Goal: Complete application form

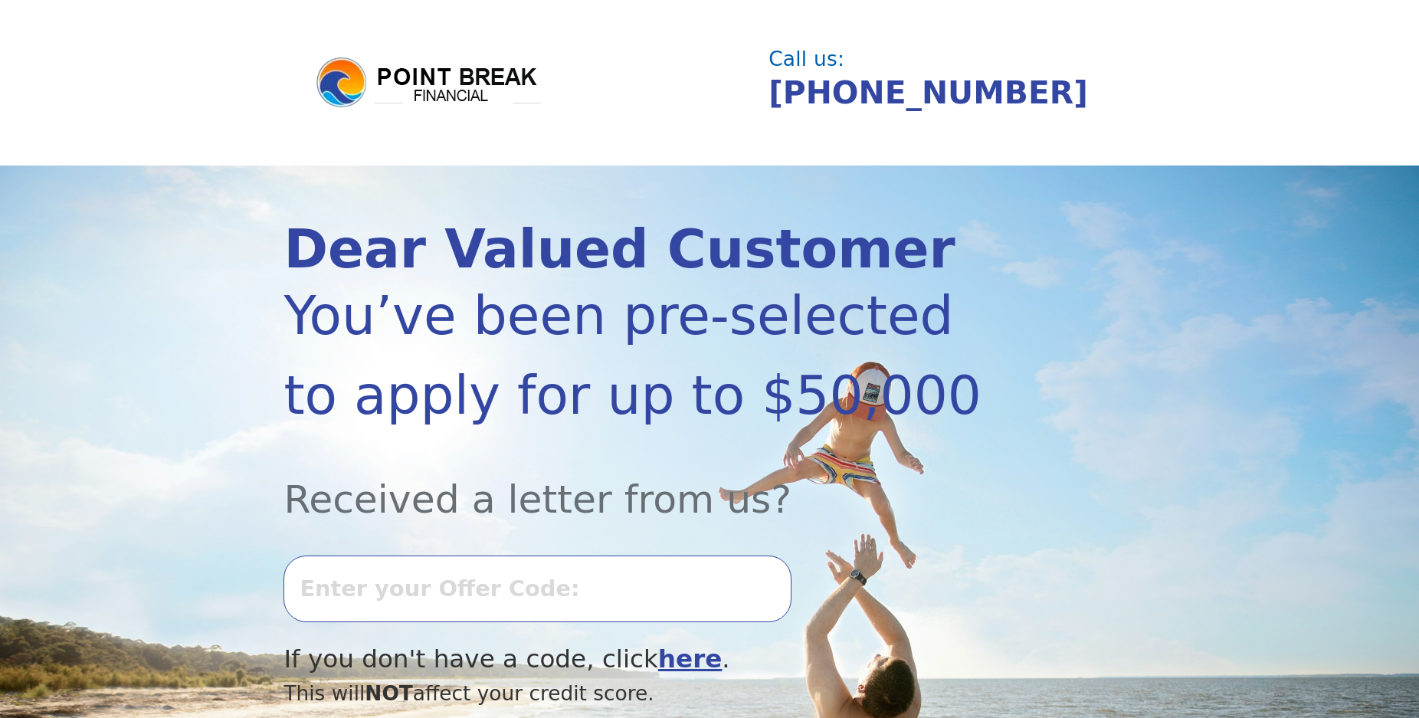
click at [447, 590] on input "text" at bounding box center [537, 589] width 507 height 66
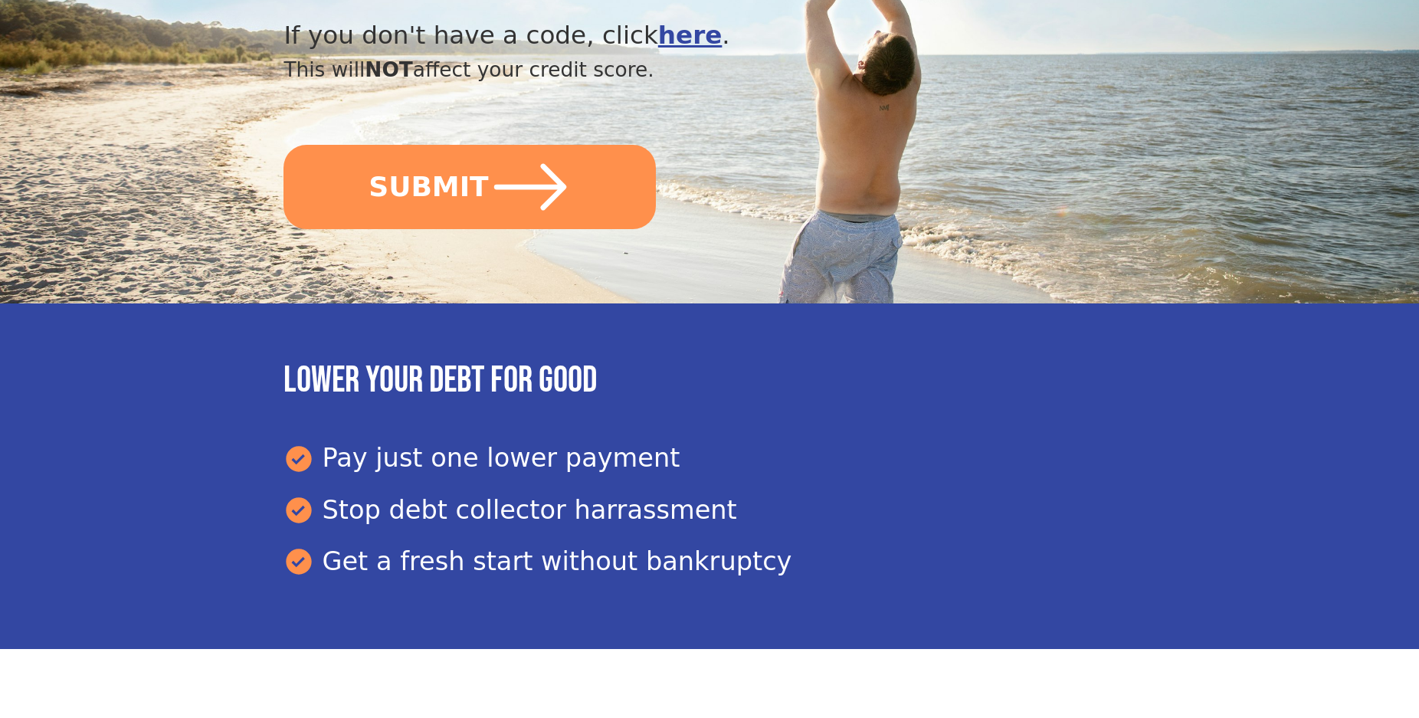
scroll to position [469, 0]
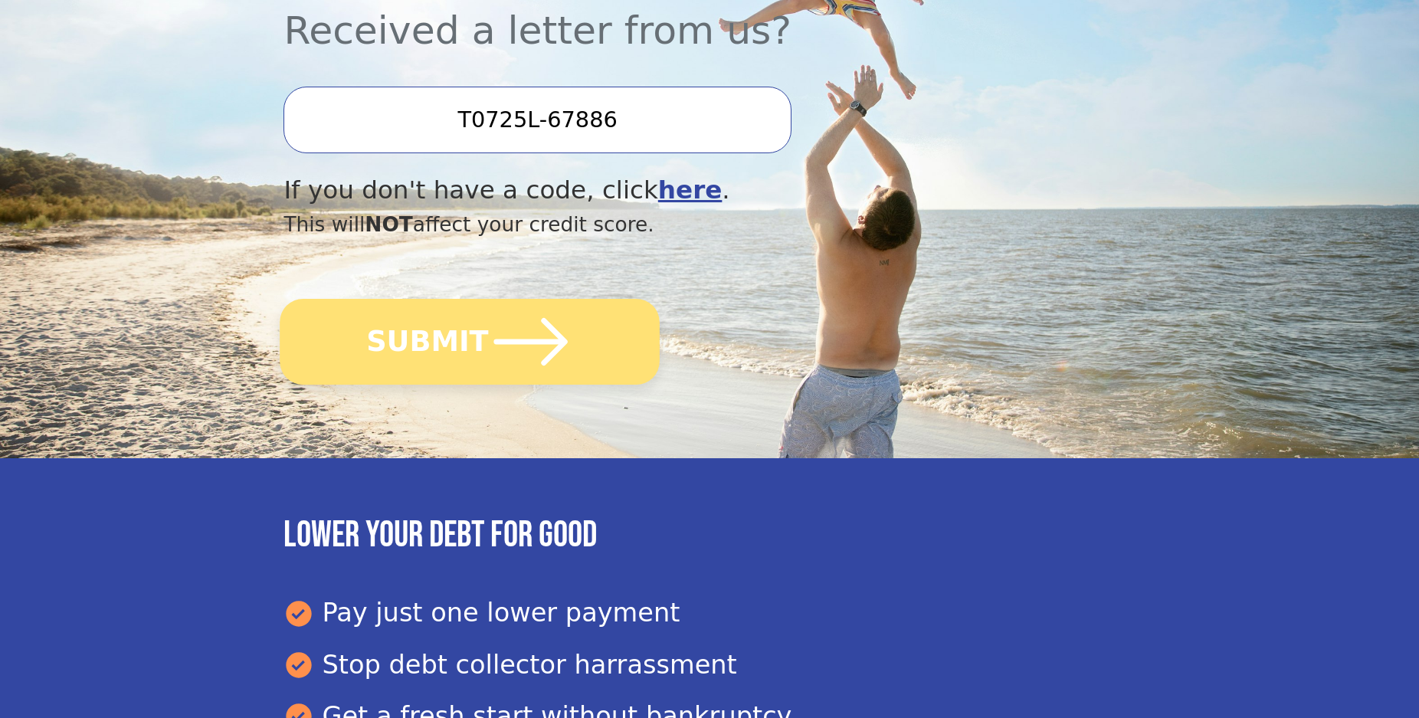
type input "T0725L-67886"
click at [468, 346] on button "SUBMIT" at bounding box center [470, 342] width 380 height 86
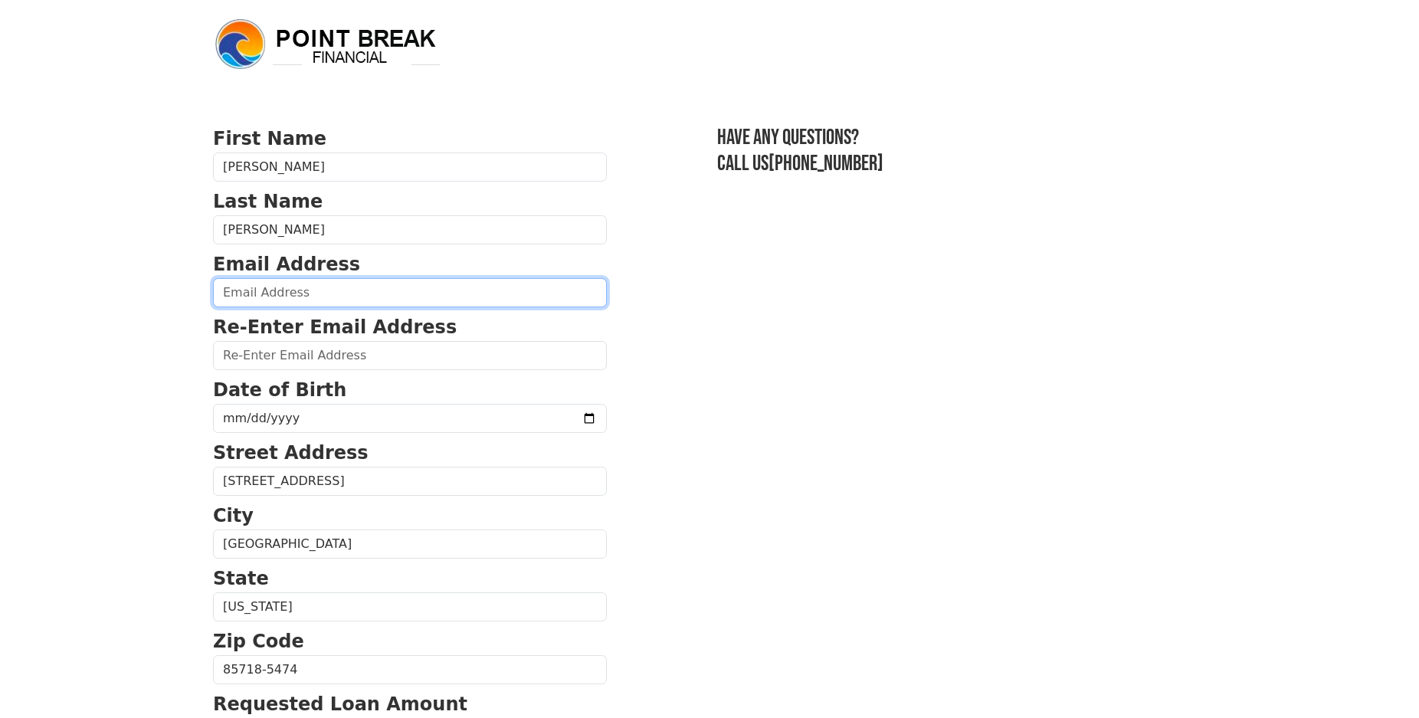
click at [247, 298] on input "email" at bounding box center [410, 292] width 394 height 29
type input "bradhendrix.career@gmail.com"
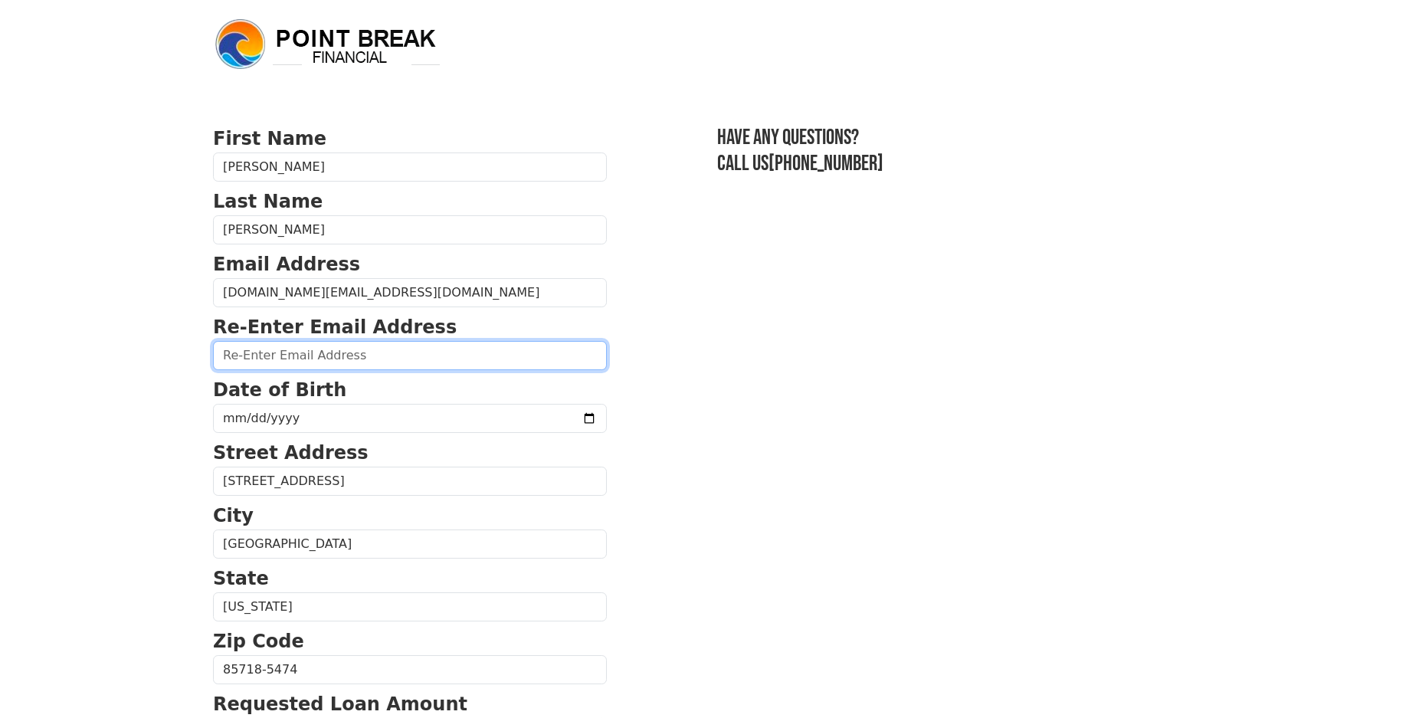
click at [294, 361] on input "email" at bounding box center [410, 355] width 394 height 29
type input "bradhendrix.career@gmail.com"
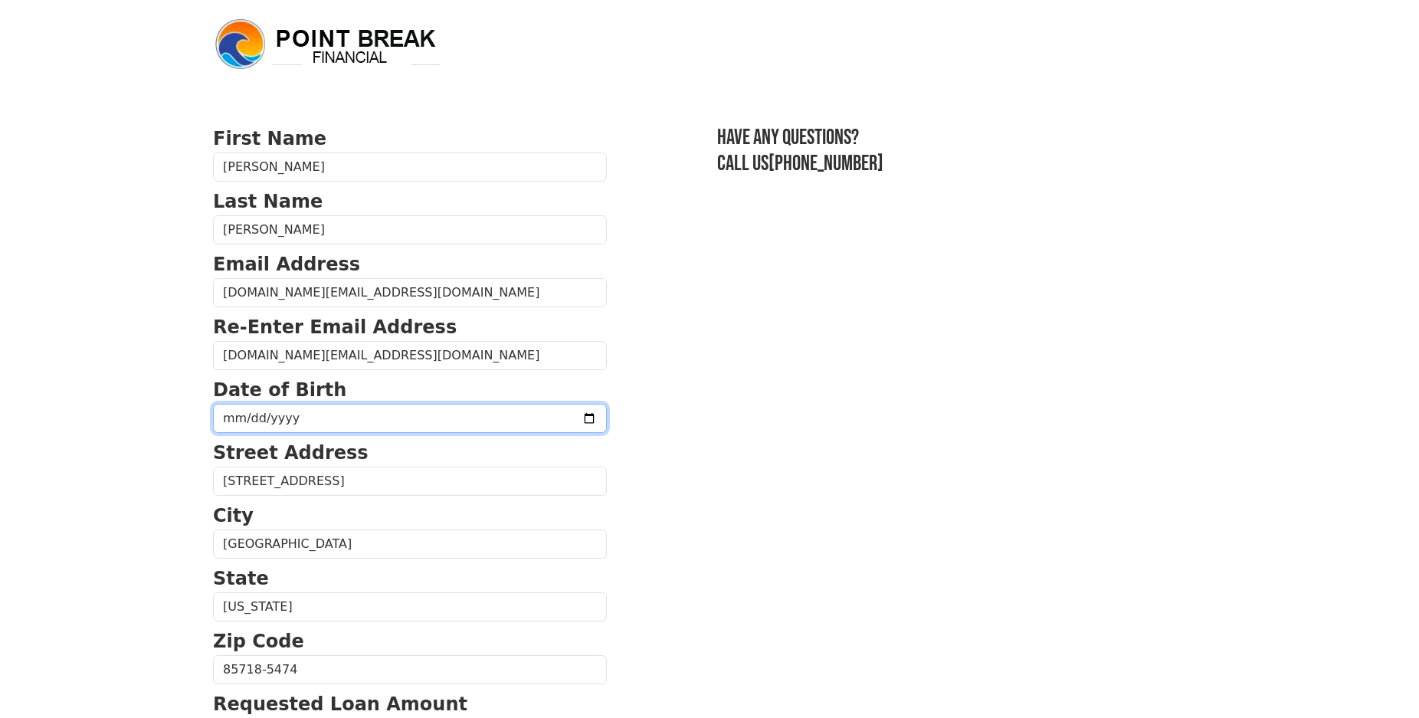
click at [595, 417] on input "date" at bounding box center [410, 418] width 394 height 29
type input "1986-09-23"
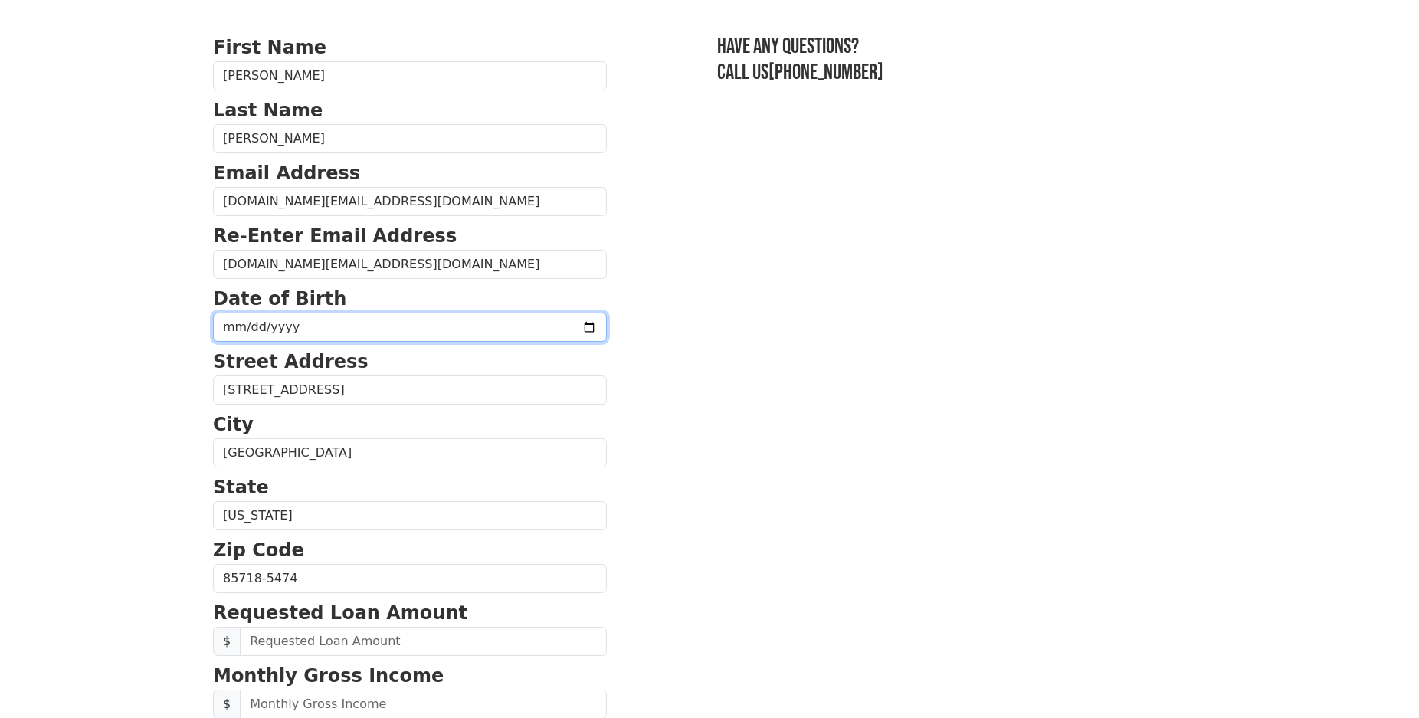
scroll to position [313, 0]
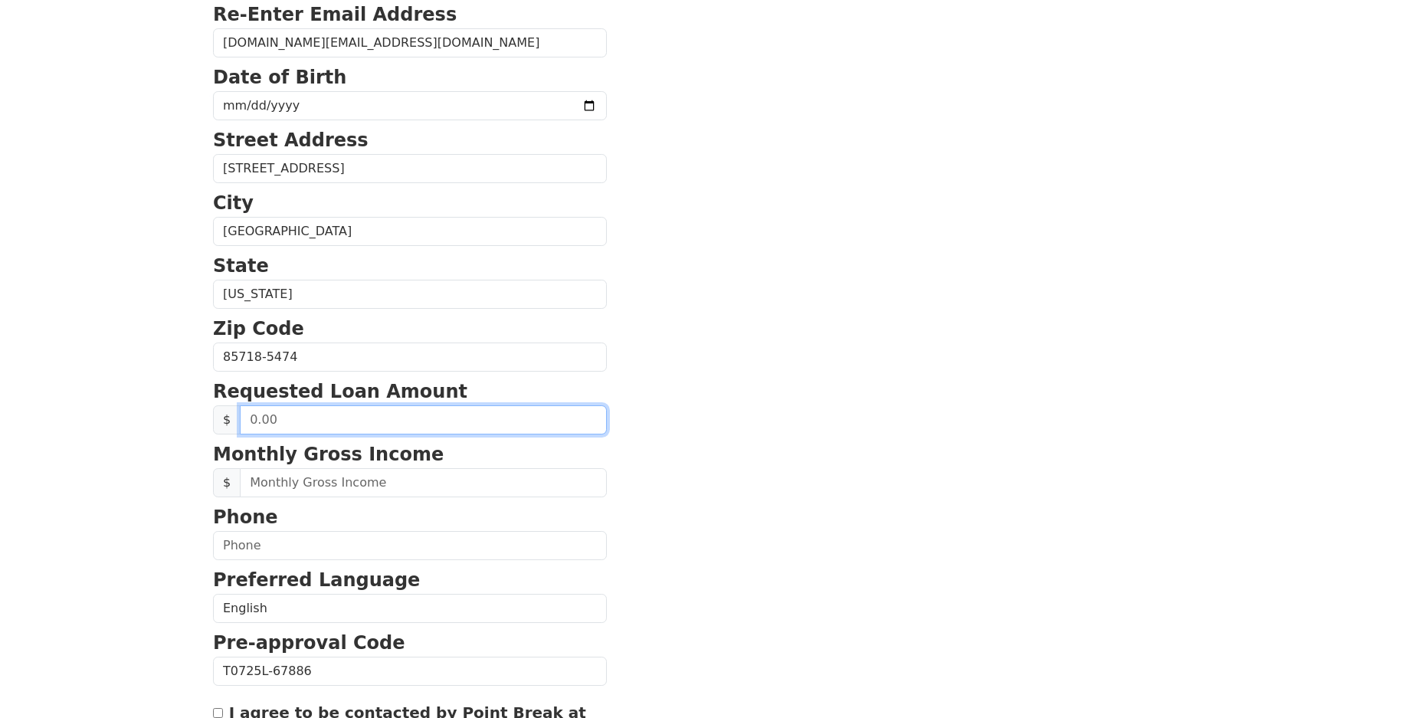
click at [411, 418] on input "text" at bounding box center [423, 419] width 367 height 29
type input "50,000.00"
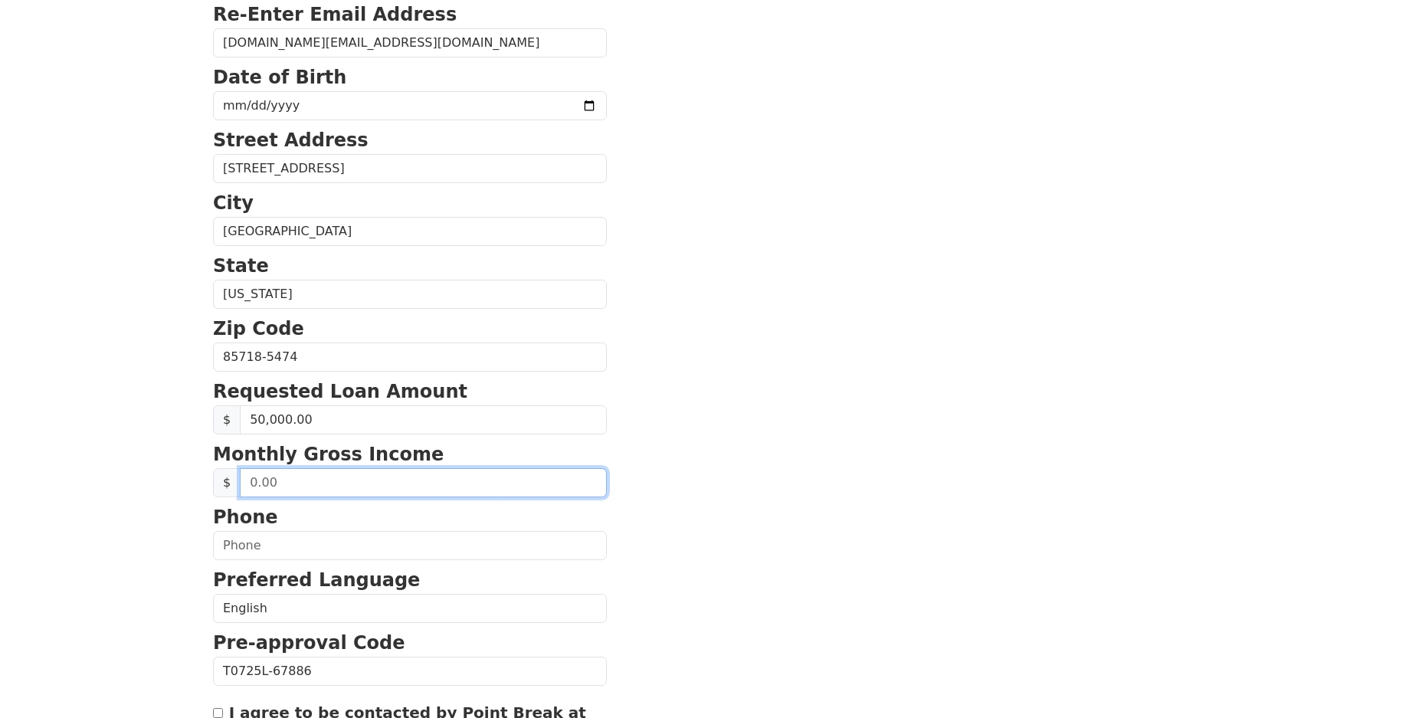
click at [393, 481] on input "text" at bounding box center [423, 482] width 367 height 29
type input "3,000.00"
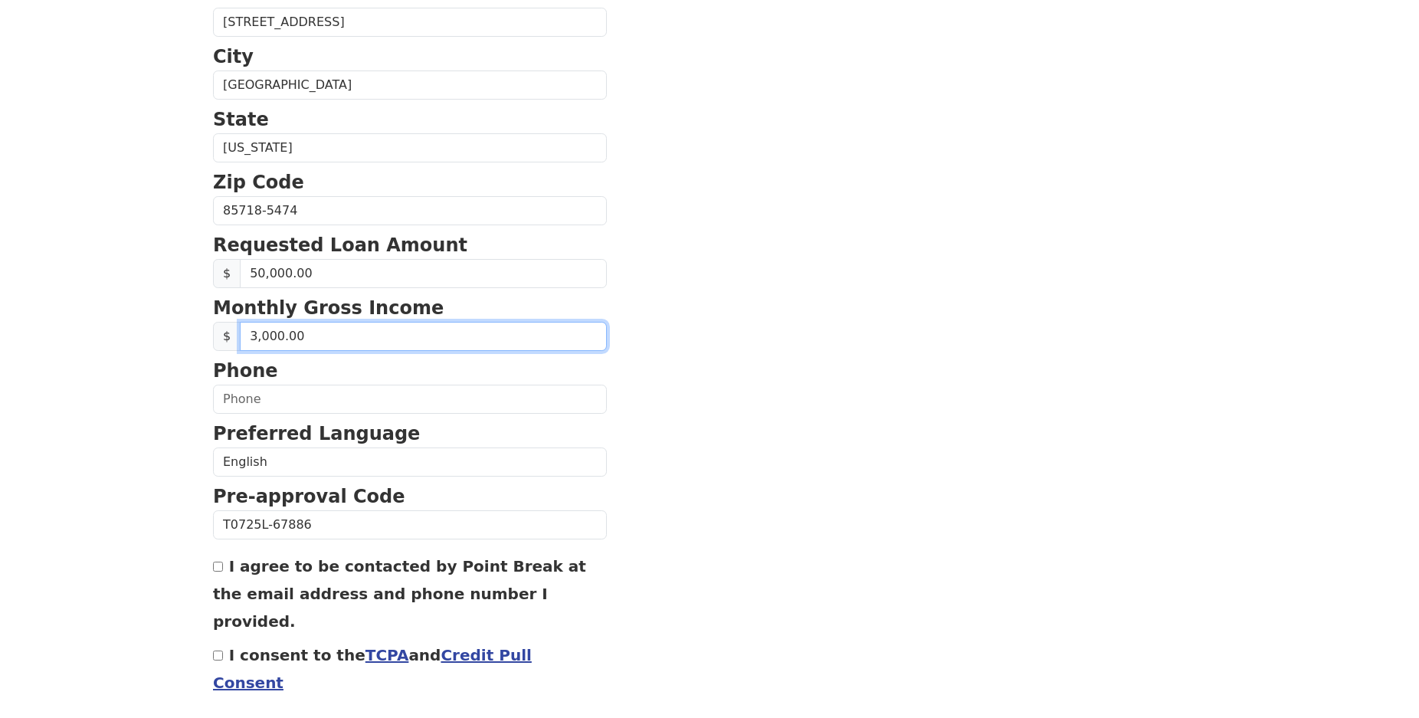
scroll to position [469, 0]
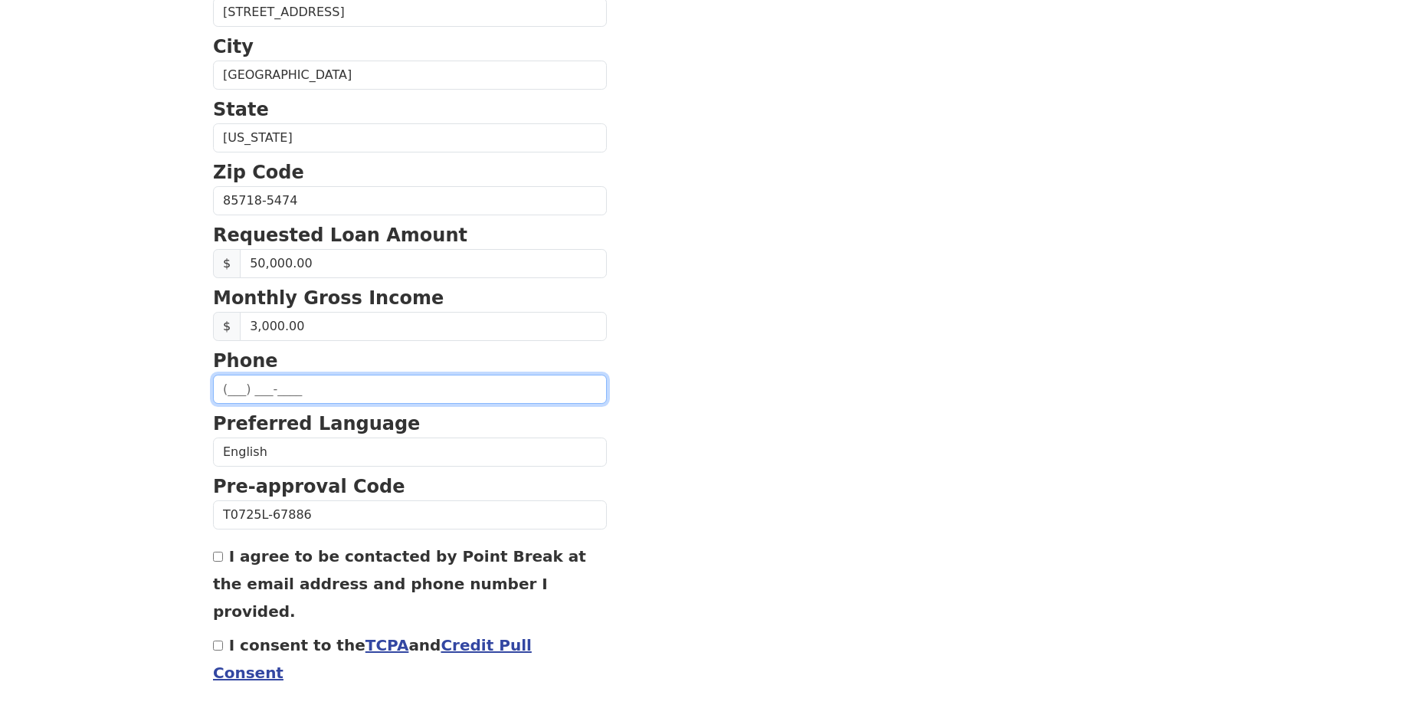
click at [399, 398] on input "text" at bounding box center [410, 389] width 394 height 29
type input "(360) 630-1949"
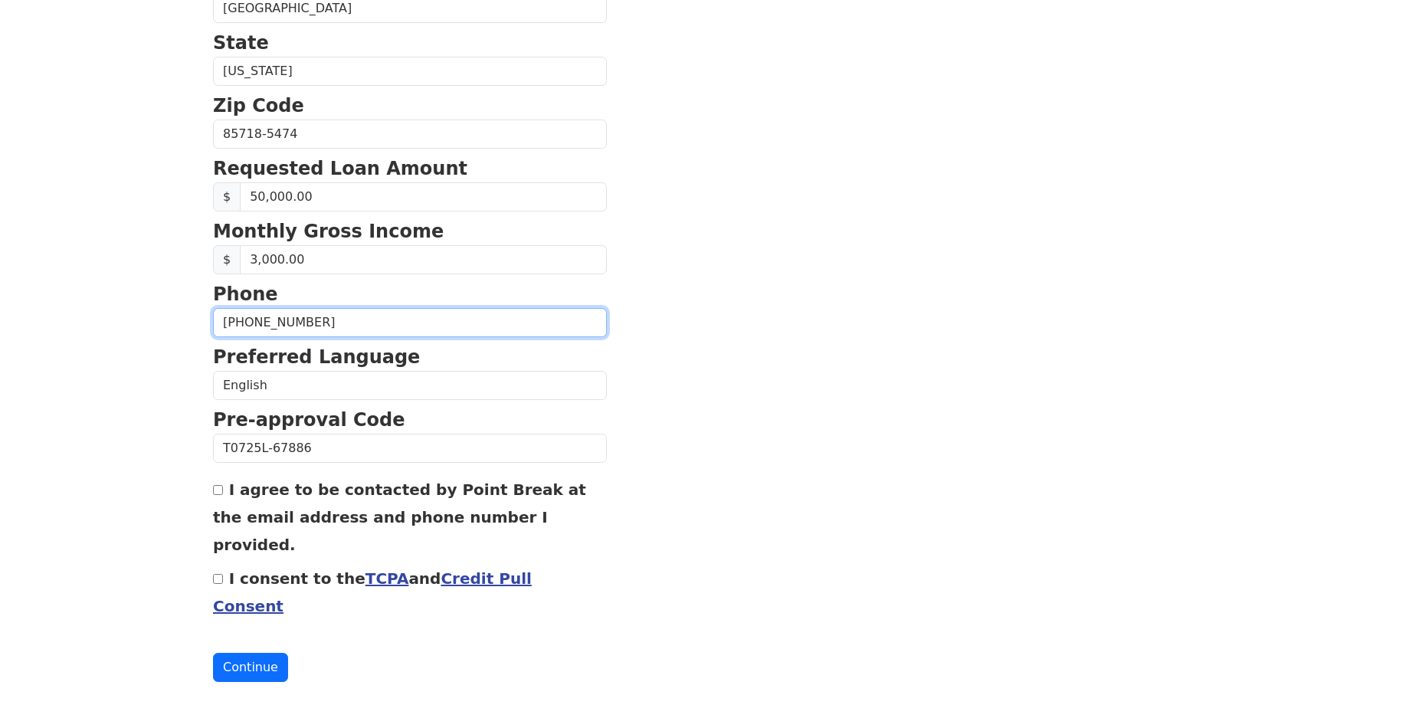
scroll to position [555, 0]
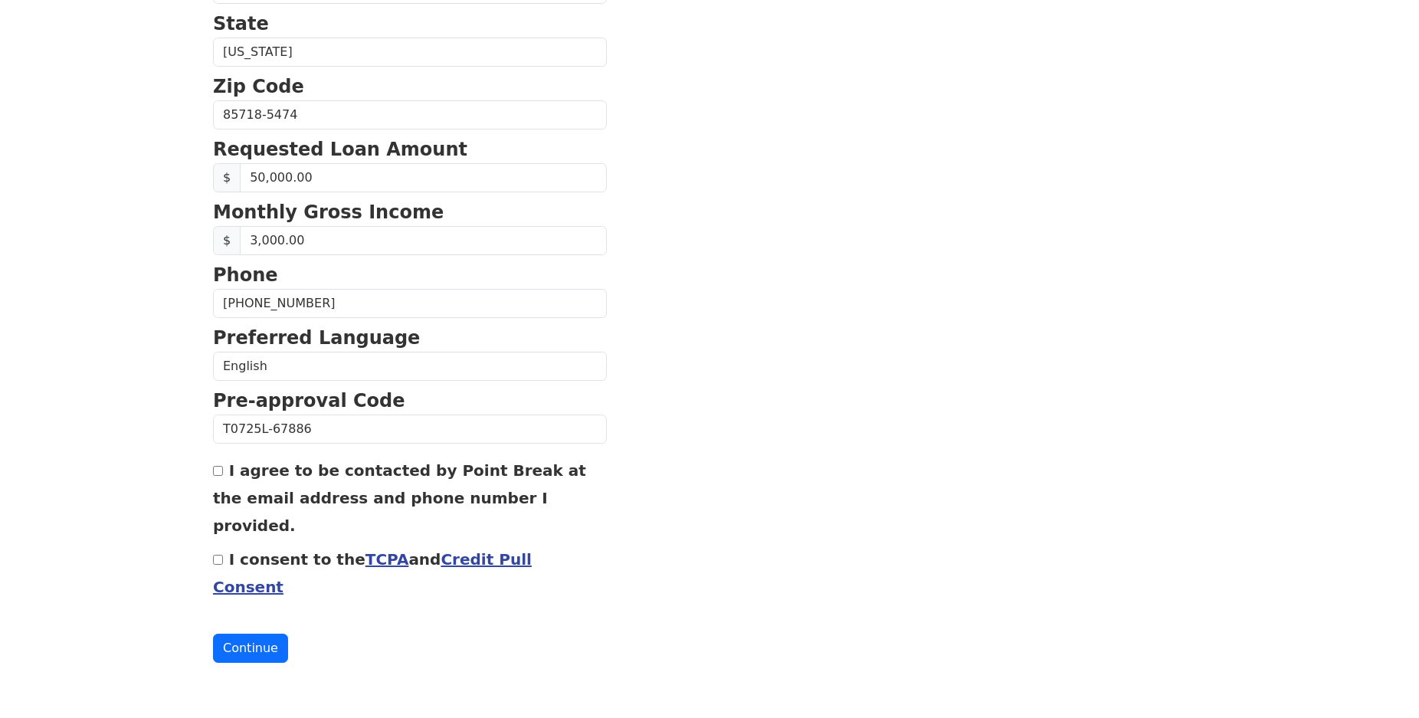
click at [218, 470] on input "I agree to be contacted by Point Break at the email address and phone number I …" at bounding box center [218, 471] width 10 height 10
checkbox input "true"
click at [263, 651] on button "Continue" at bounding box center [250, 648] width 75 height 29
click at [511, 559] on link "Credit Pull Consent" at bounding box center [372, 573] width 319 height 46
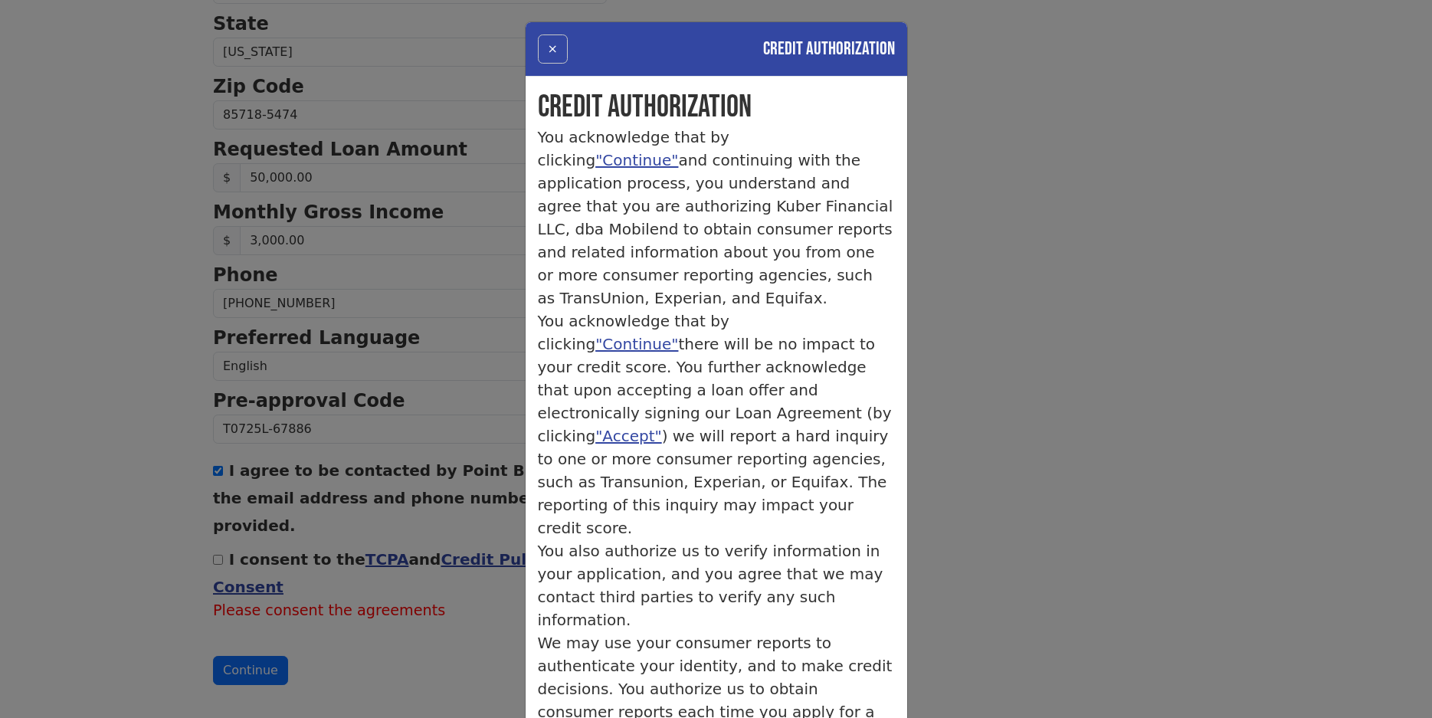
click at [553, 52] on button "×" at bounding box center [553, 48] width 30 height 29
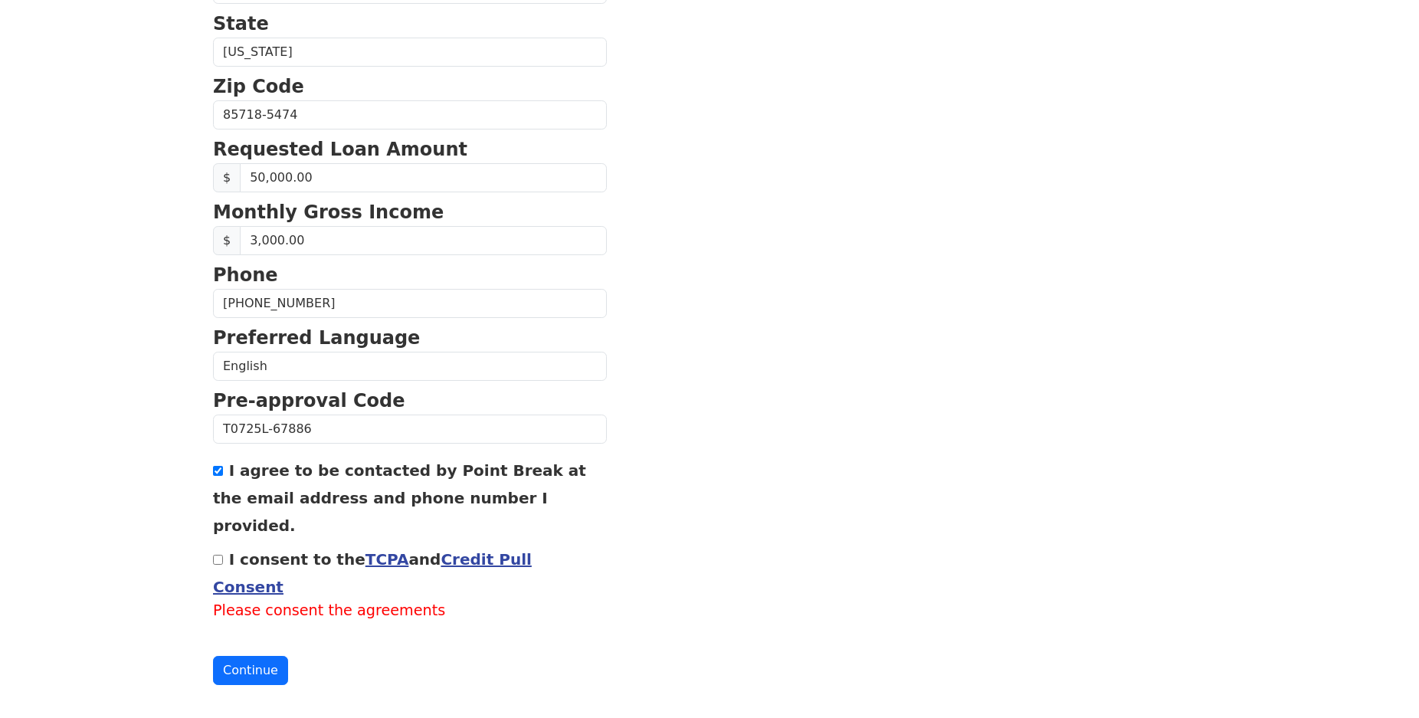
click at [221, 556] on input "I consent to the TCPA and Credit Pull Consent" at bounding box center [218, 560] width 10 height 10
checkbox input "true"
click at [270, 657] on button "Continue" at bounding box center [250, 648] width 75 height 29
